Goal: Information Seeking & Learning: Learn about a topic

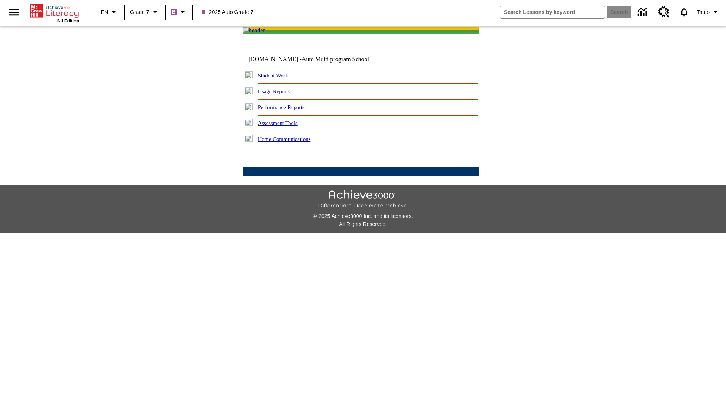
click at [289, 110] on link "Performance Reports" at bounding box center [281, 107] width 47 height 6
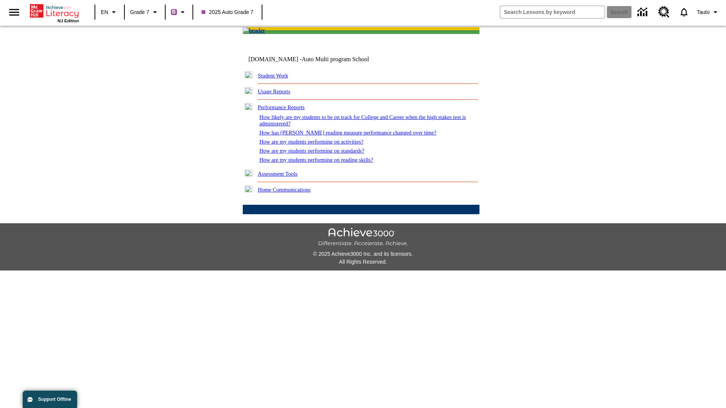
click at [319, 145] on link "How are my students performing on activities?" at bounding box center [311, 142] width 104 height 6
